Goal: Task Accomplishment & Management: Contribute content

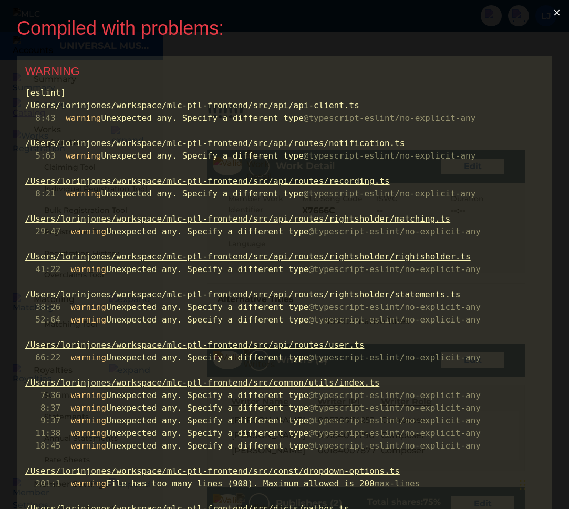
click at [562, 11] on button "×" at bounding box center [557, 12] width 24 height 25
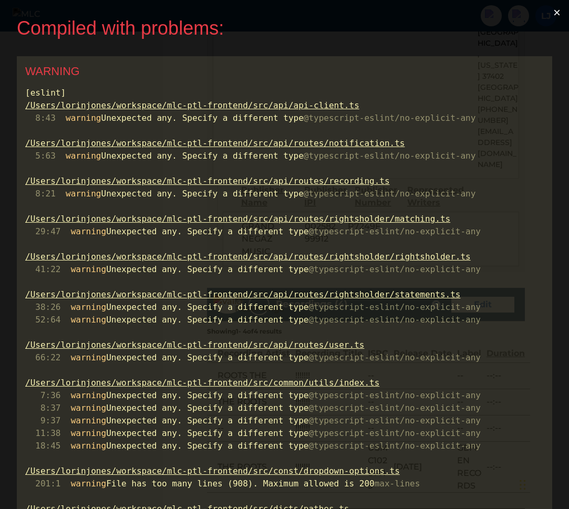
click at [560, 15] on button "×" at bounding box center [557, 12] width 24 height 25
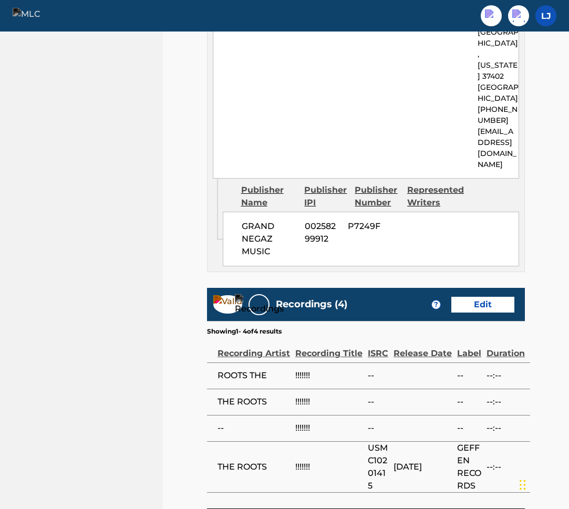
scroll to position [1006, 0]
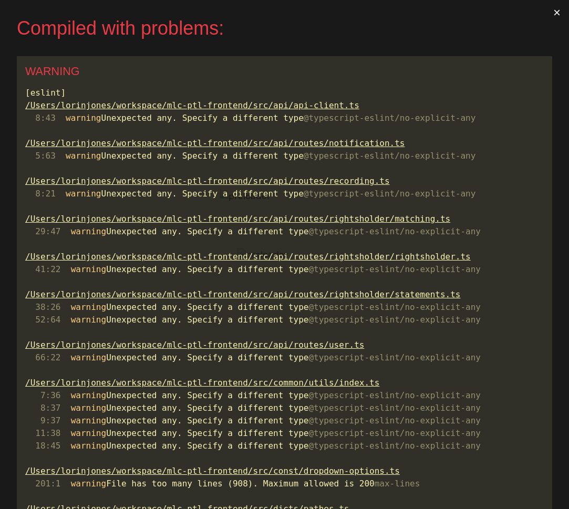
click at [559, 12] on button "×" at bounding box center [557, 12] width 24 height 25
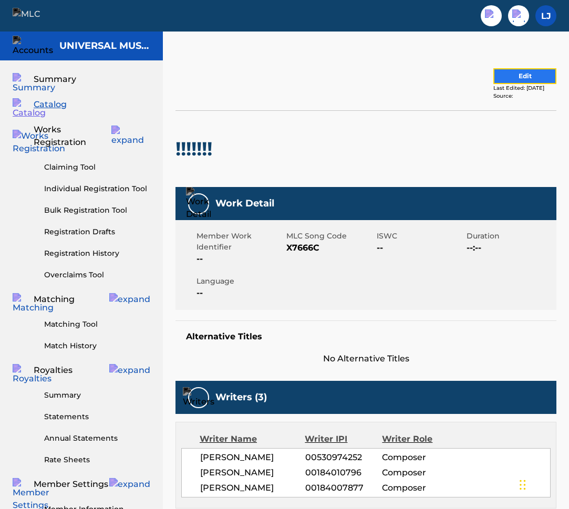
click at [504, 80] on button "Edit" at bounding box center [525, 76] width 63 height 16
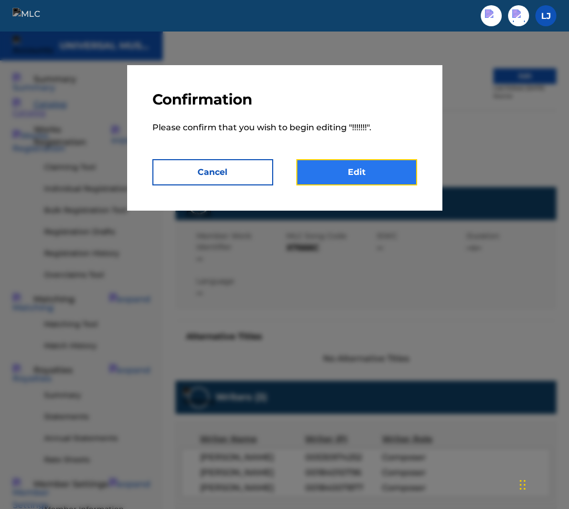
click at [383, 166] on link "Edit" at bounding box center [357, 172] width 121 height 26
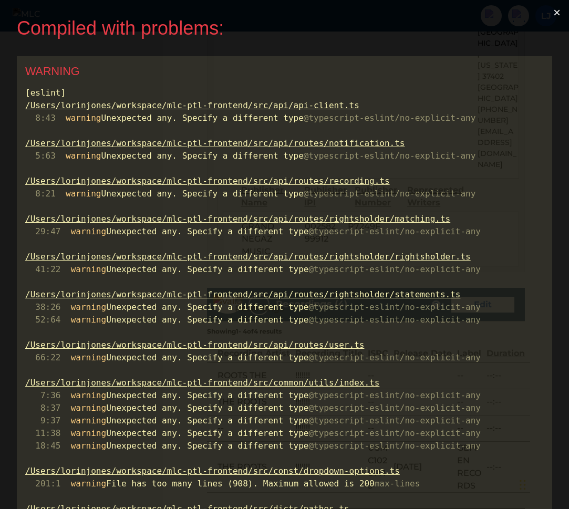
click at [559, 9] on button "×" at bounding box center [557, 12] width 24 height 25
click at [562, 11] on button "×" at bounding box center [557, 12] width 24 height 25
click at [559, 12] on button "×" at bounding box center [557, 12] width 24 height 25
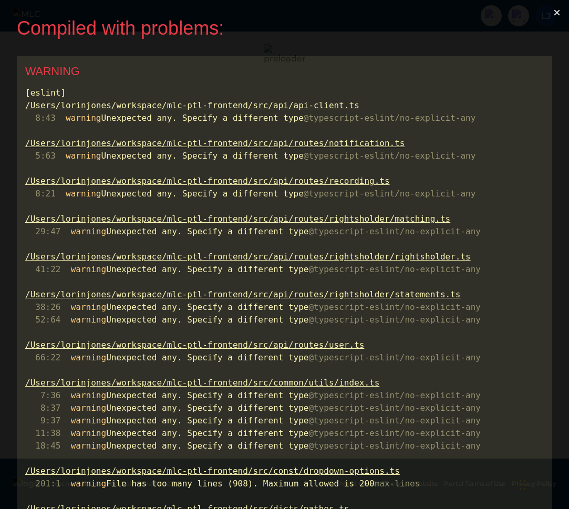
click at [562, 11] on button "×" at bounding box center [557, 12] width 24 height 25
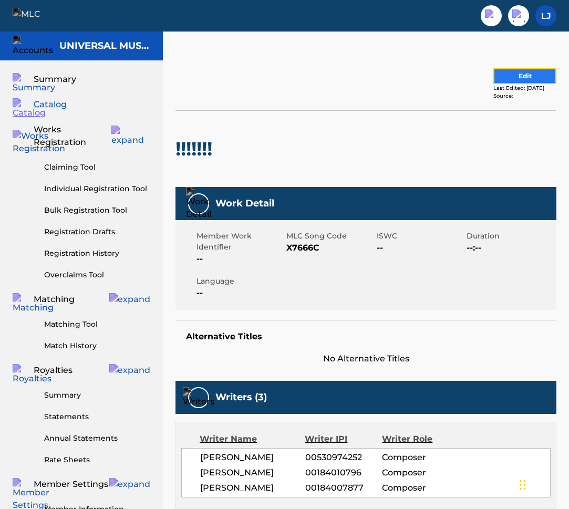
click at [517, 75] on button "Edit" at bounding box center [525, 76] width 63 height 16
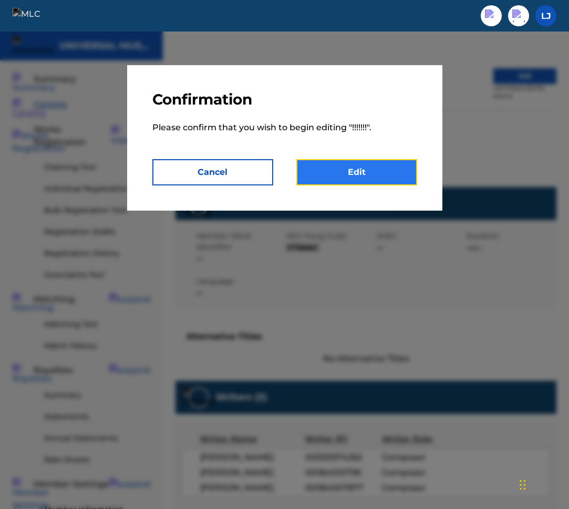
click at [364, 169] on link "Edit" at bounding box center [357, 172] width 121 height 26
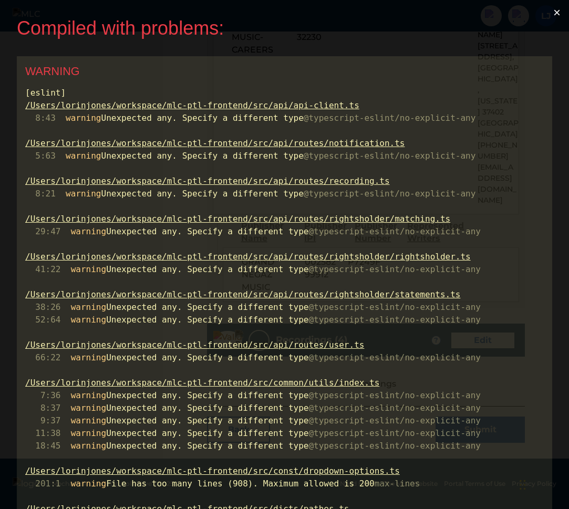
click at [558, 13] on button "×" at bounding box center [557, 12] width 24 height 25
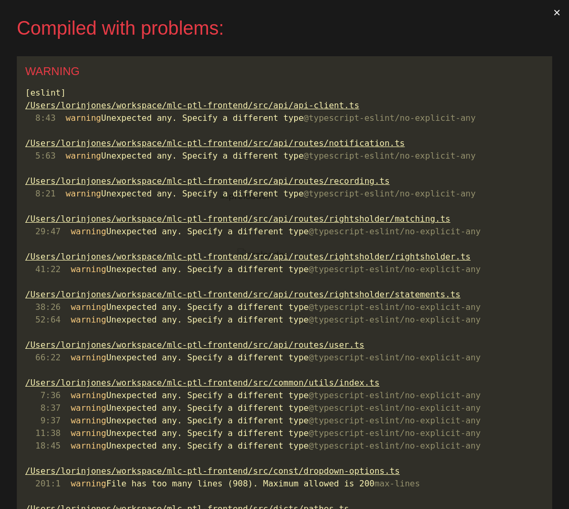
click at [559, 14] on button "×" at bounding box center [557, 12] width 24 height 25
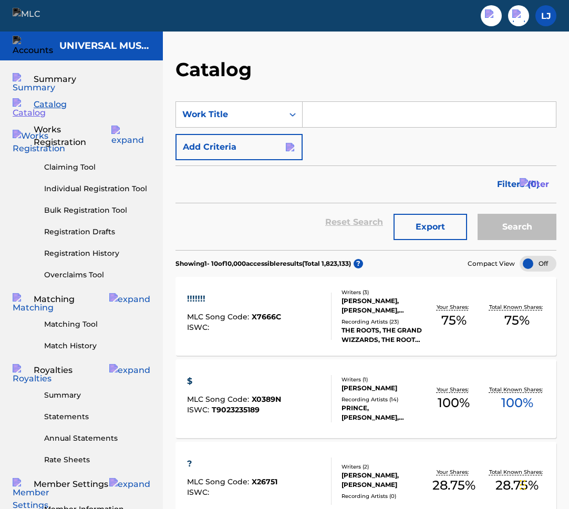
click at [196, 298] on div "!!!!!!!" at bounding box center [234, 299] width 94 height 13
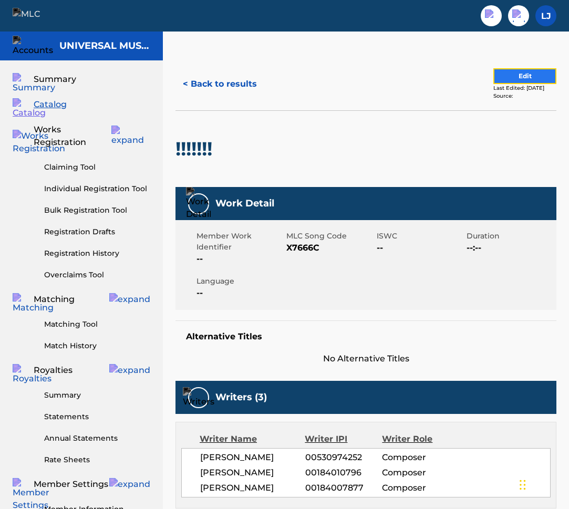
click at [521, 74] on button "Edit" at bounding box center [525, 76] width 63 height 16
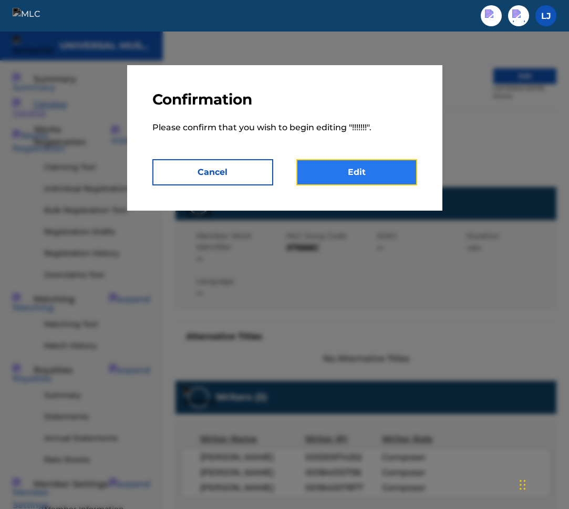
click at [330, 169] on link "Edit" at bounding box center [357, 172] width 121 height 26
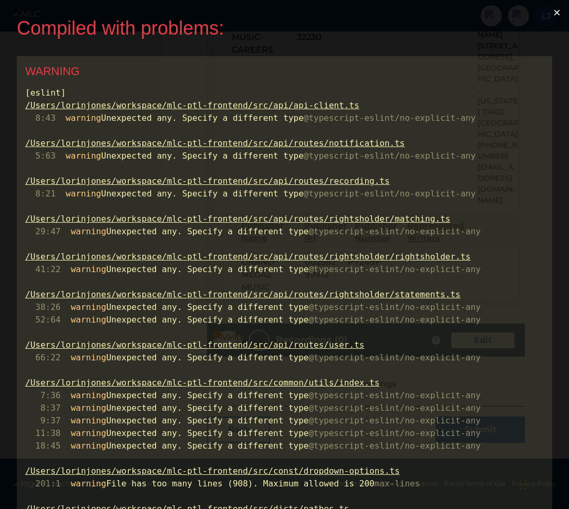
click at [559, 11] on button "×" at bounding box center [557, 12] width 24 height 25
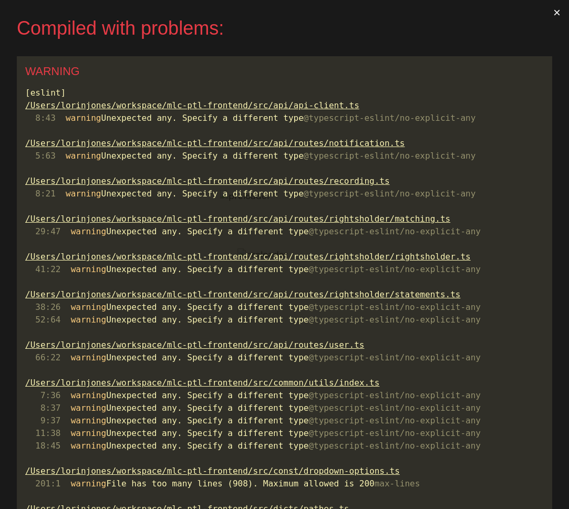
click at [563, 7] on button "×" at bounding box center [557, 12] width 24 height 25
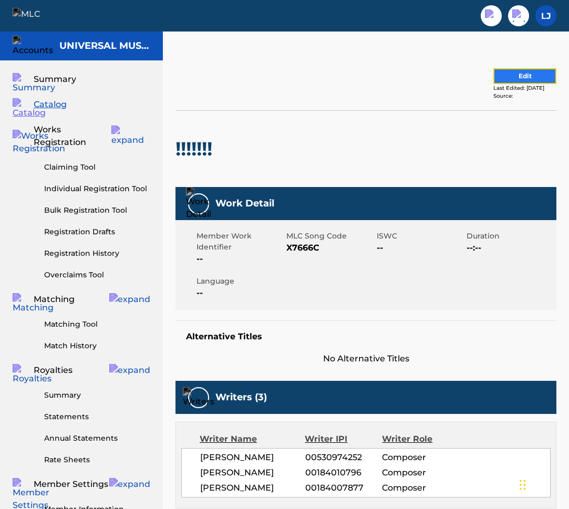
click at [505, 81] on button "Edit" at bounding box center [525, 76] width 63 height 16
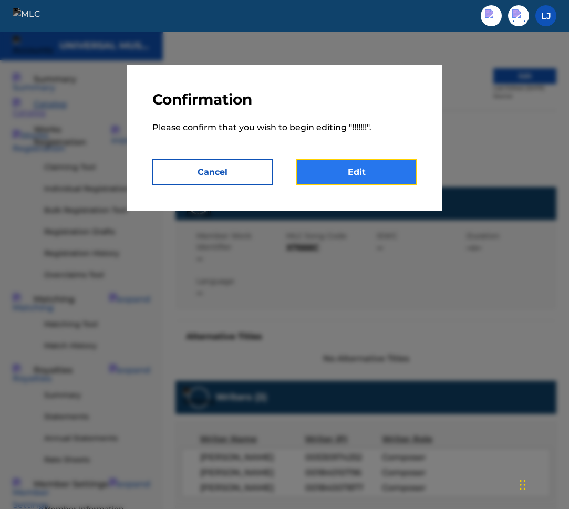
click at [378, 181] on link "Edit" at bounding box center [357, 172] width 121 height 26
